Goal: Transaction & Acquisition: Download file/media

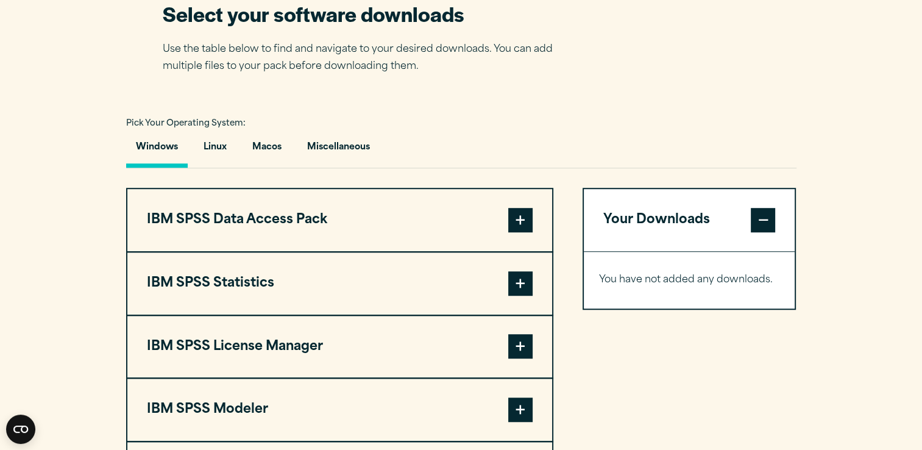
scroll to position [823, 0]
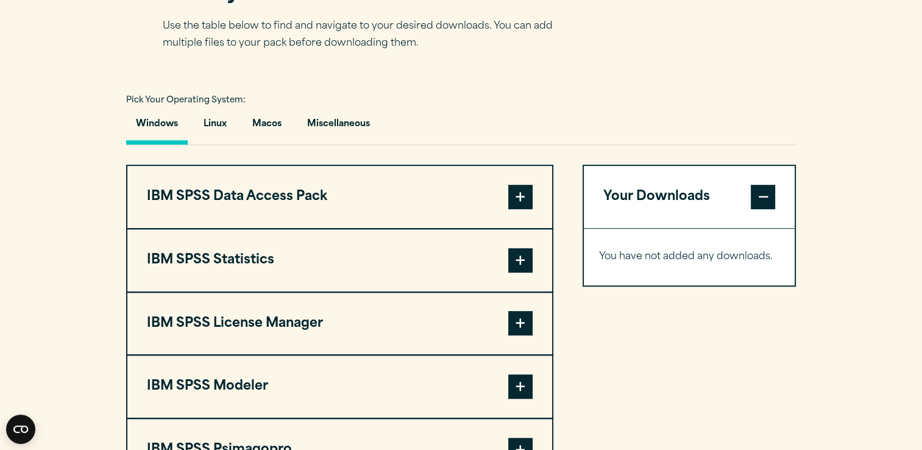
click at [523, 252] on span at bounding box center [520, 260] width 24 height 24
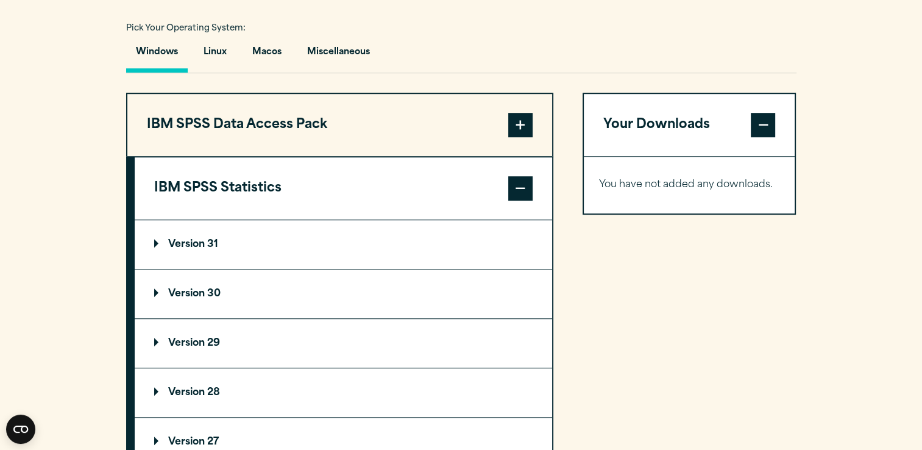
scroll to position [914, 0]
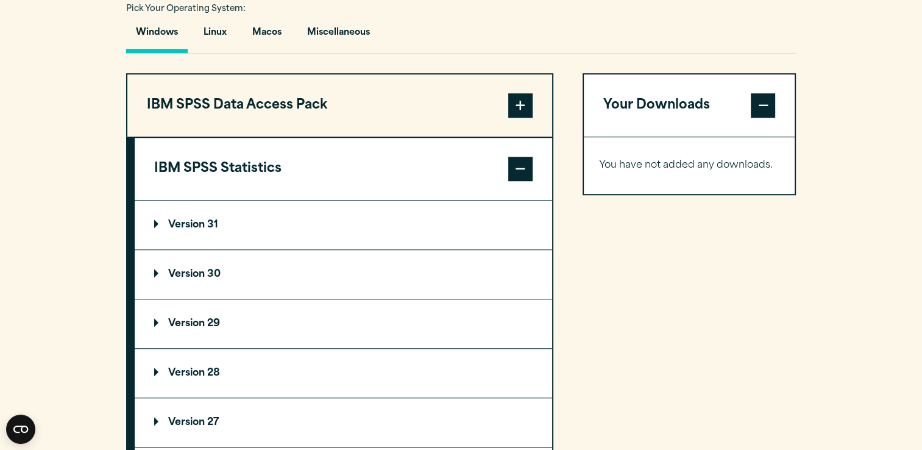
click at [149, 322] on summary "Version 29" at bounding box center [344, 323] width 418 height 49
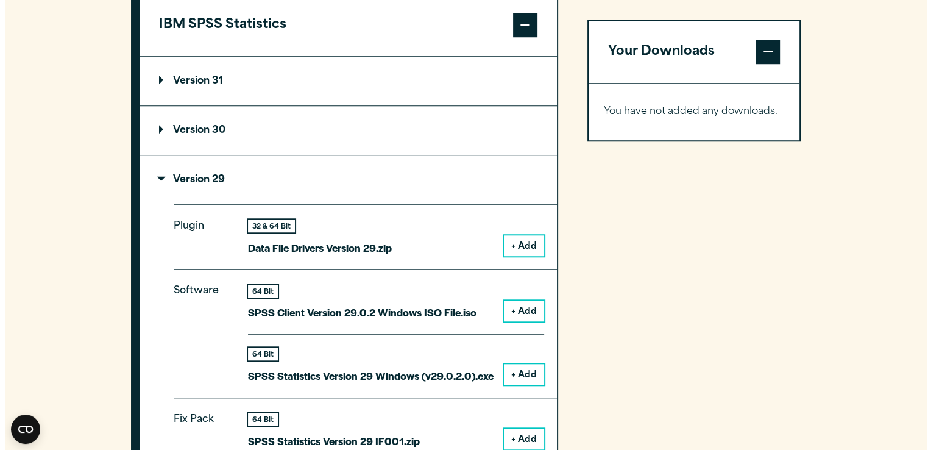
scroll to position [1097, 0]
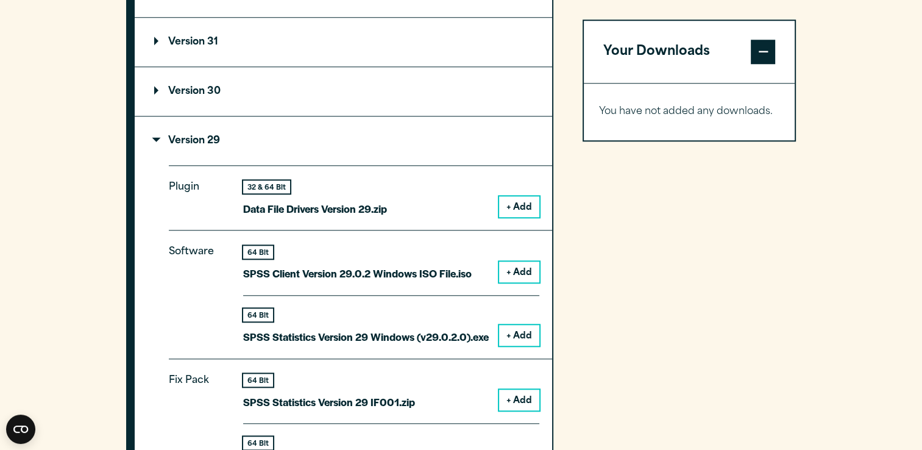
click at [522, 326] on button "+ Add" at bounding box center [519, 335] width 40 height 21
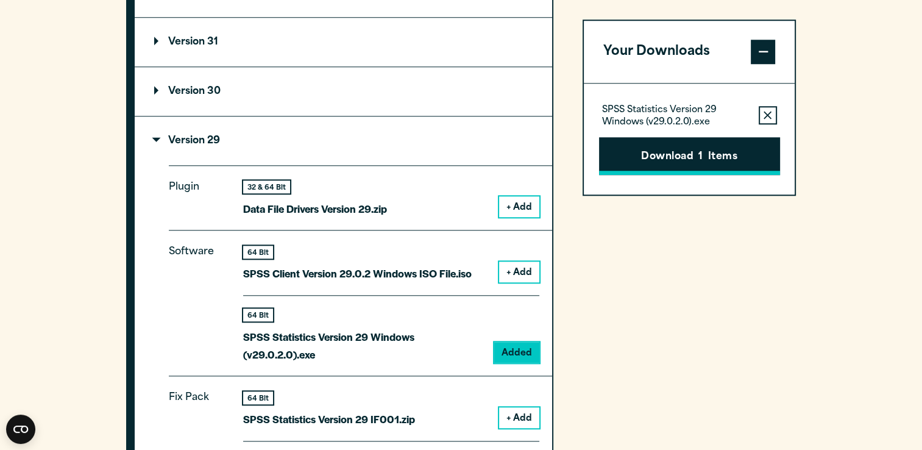
click at [694, 157] on button "Download 1 Items" at bounding box center [689, 156] width 181 height 38
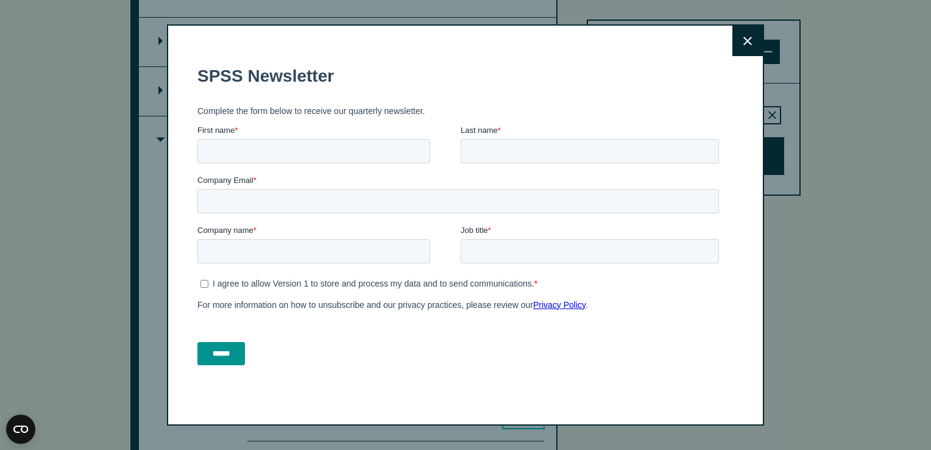
click at [744, 40] on icon at bounding box center [748, 41] width 9 height 9
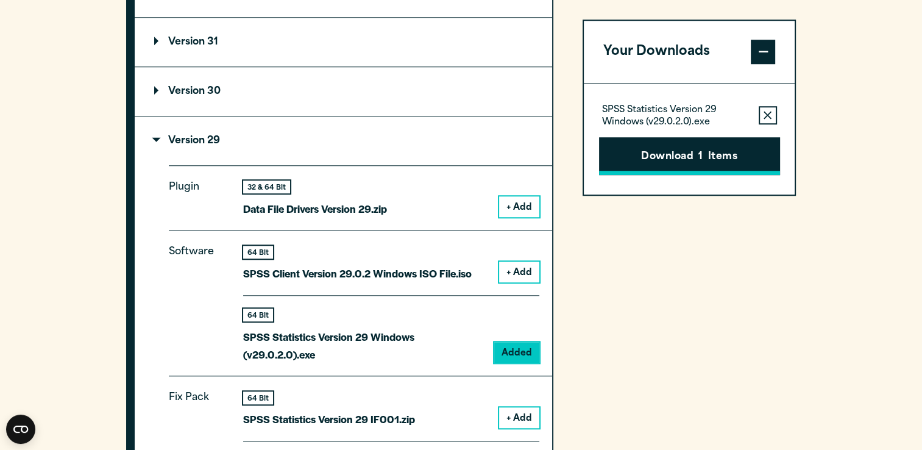
click at [669, 161] on button "Download 1 Items" at bounding box center [689, 156] width 181 height 38
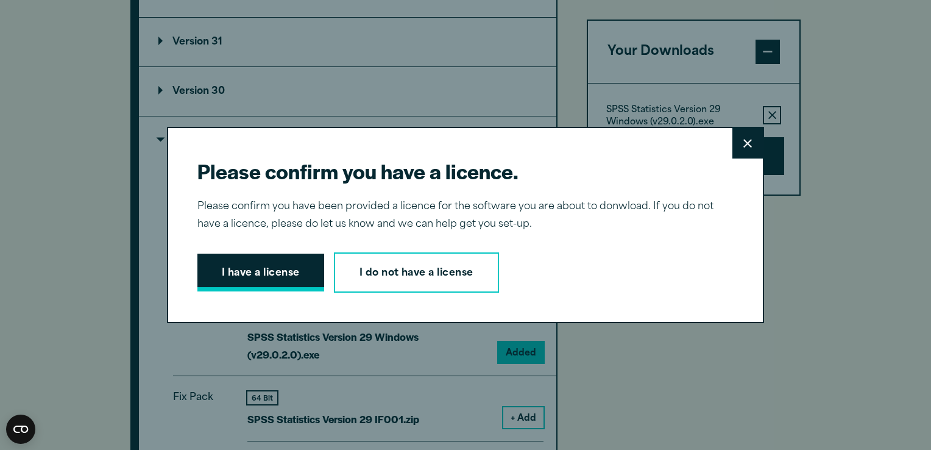
click at [237, 262] on button "I have a license" at bounding box center [261, 273] width 127 height 38
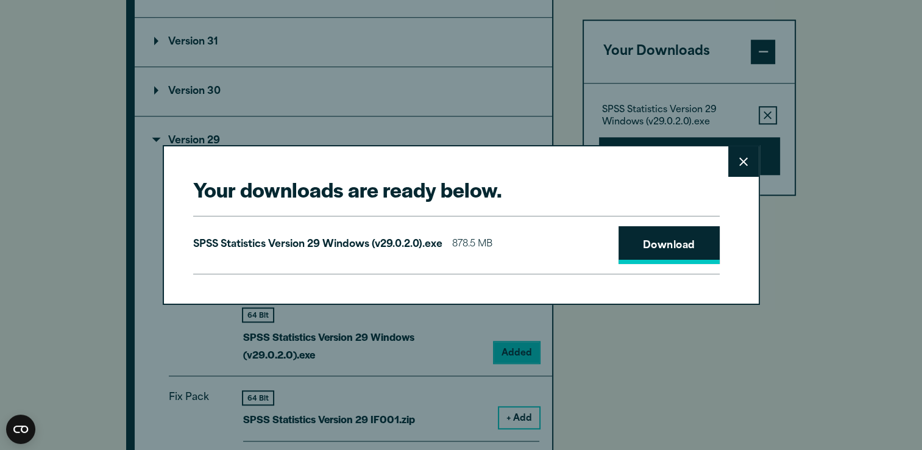
click at [664, 240] on link "Download" at bounding box center [669, 245] width 101 height 38
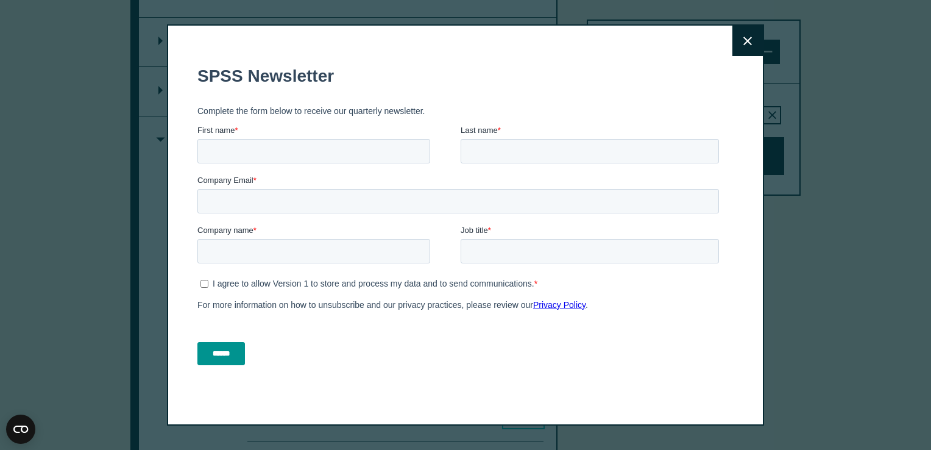
drag, startPoint x: 544, startPoint y: 344, endPoint x: 536, endPoint y: 366, distance: 22.6
click at [536, 366] on div "******" at bounding box center [461, 354] width 527 height 44
